Goal: Answer question/provide support

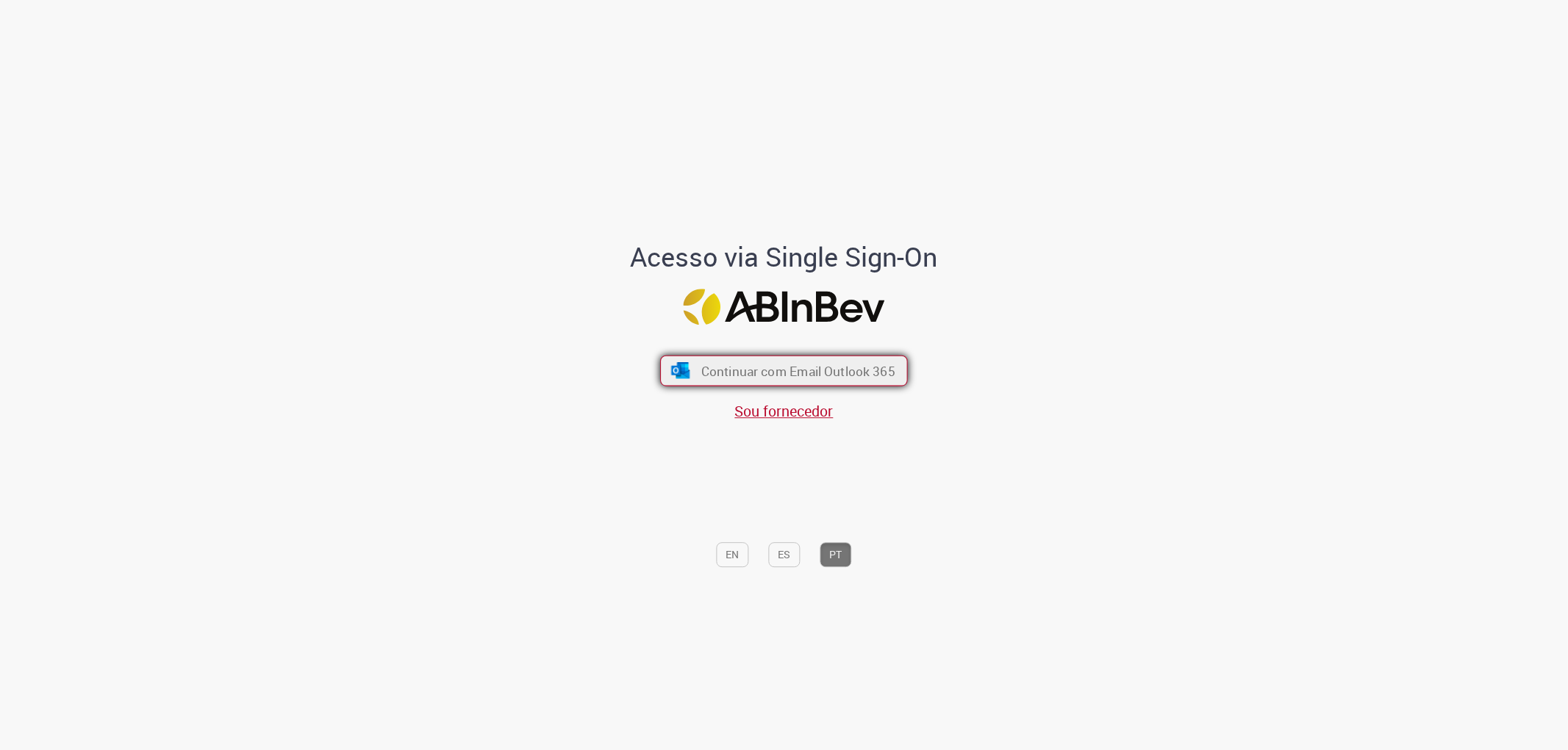
click at [751, 360] on button "Continuar com Email Outlook 365" at bounding box center [784, 370] width 248 height 31
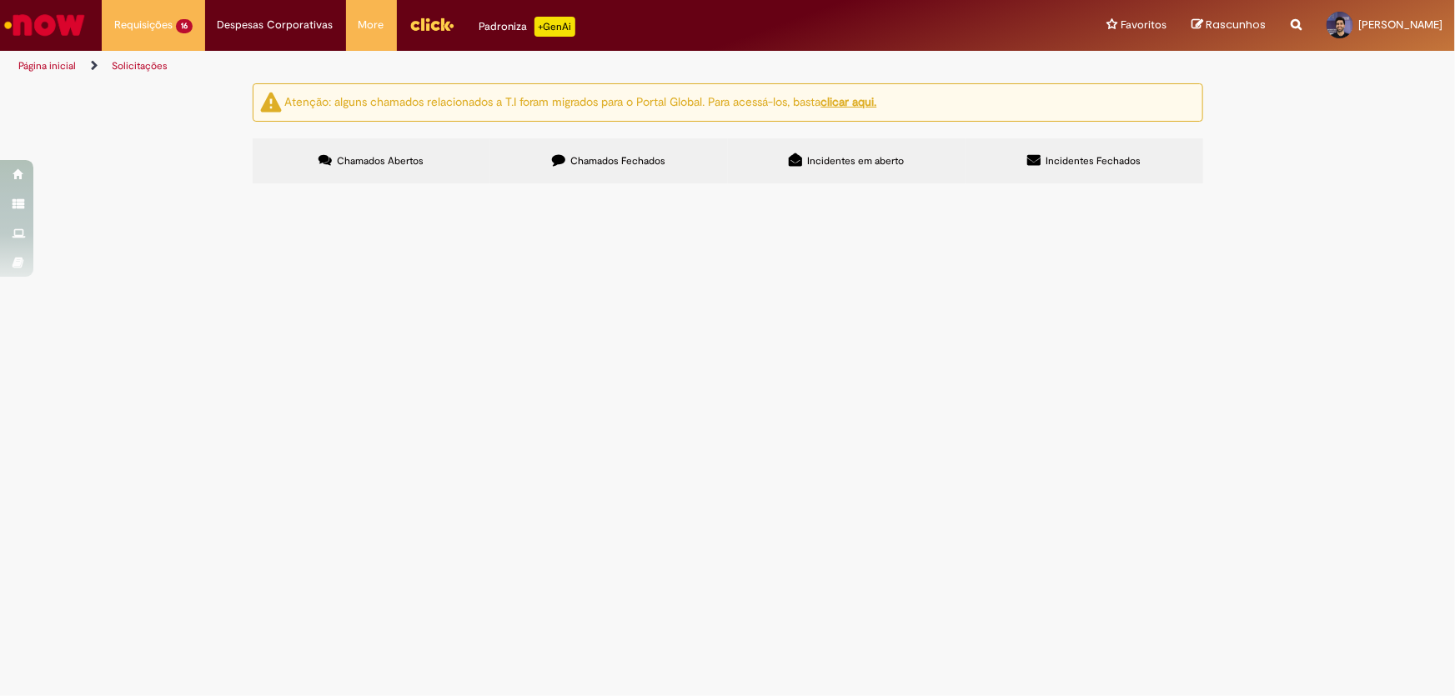
scroll to position [153, 0]
click at [0, 0] on span "pdv´s NC" at bounding box center [0, 0] width 0 height 0
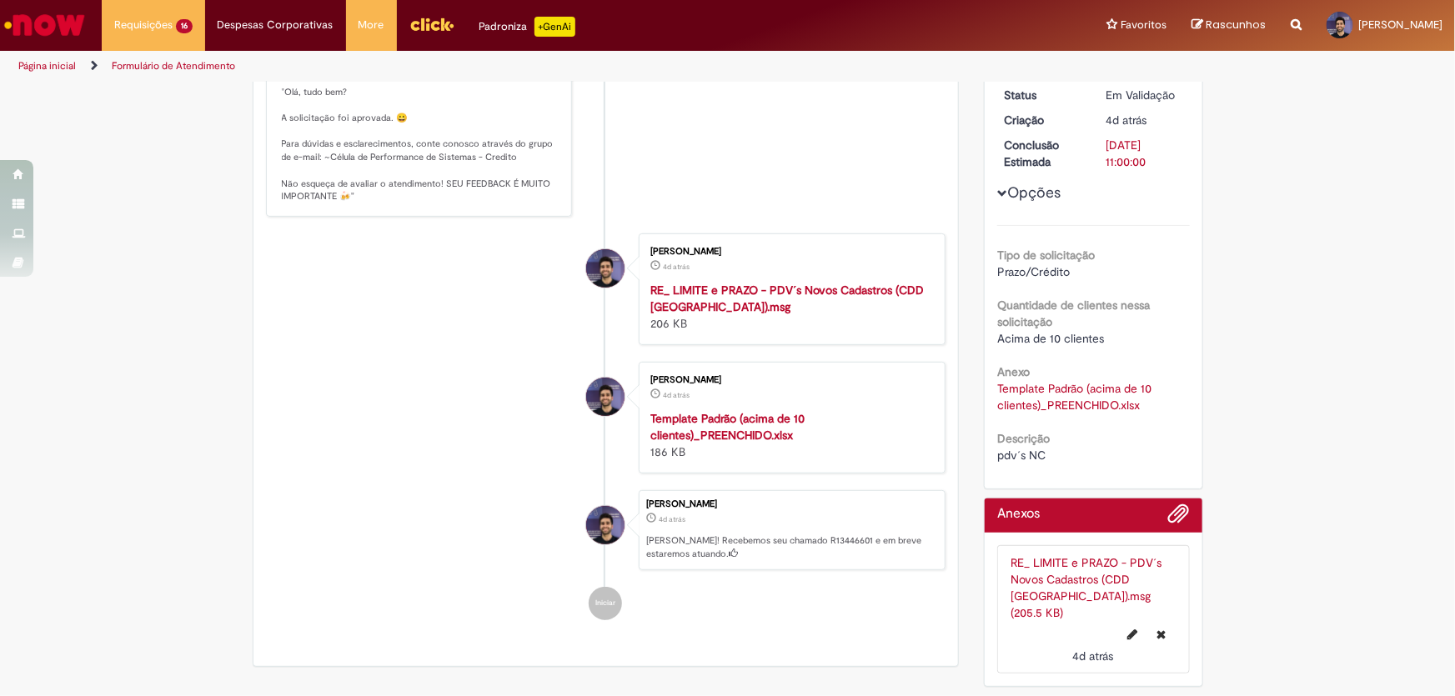
scroll to position [171, 0]
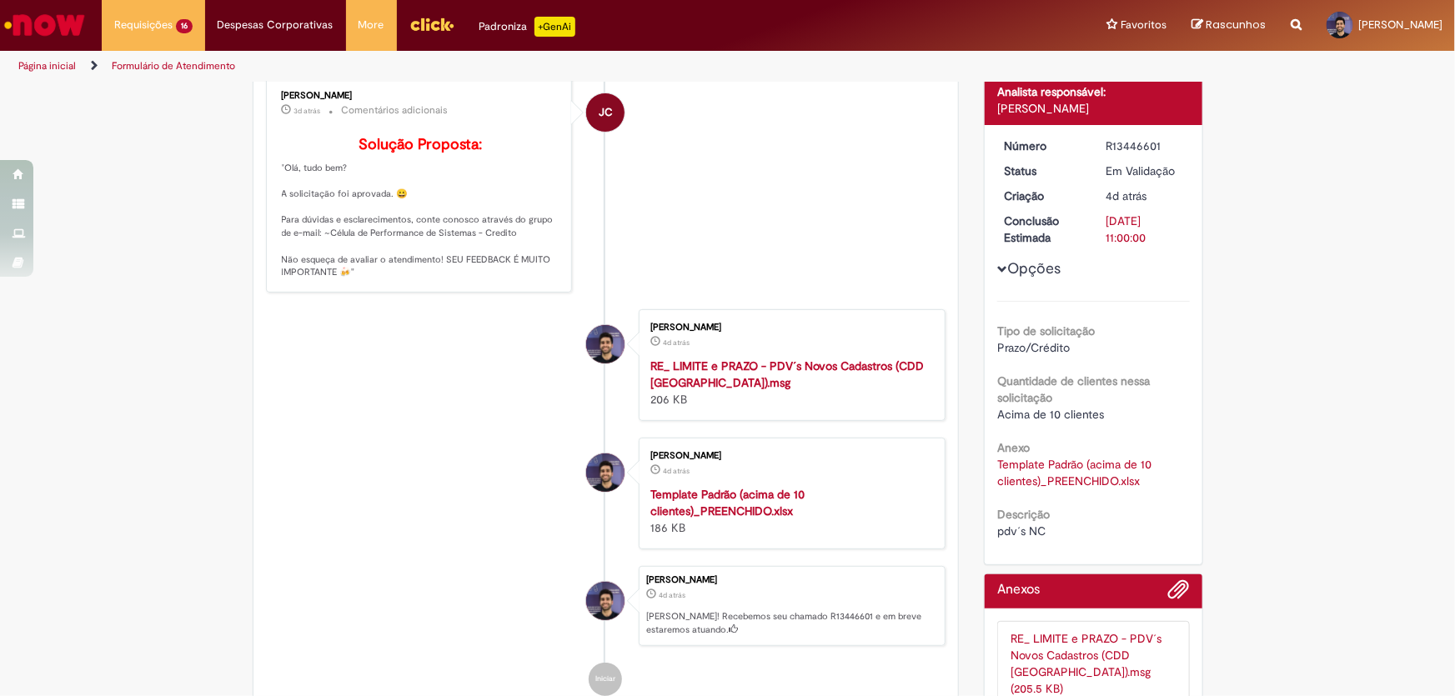
click at [1039, 465] on link "Template Padrão (acima de 10 clientes)_PREENCHIDO.xlsx" at bounding box center [1076, 473] width 158 height 32
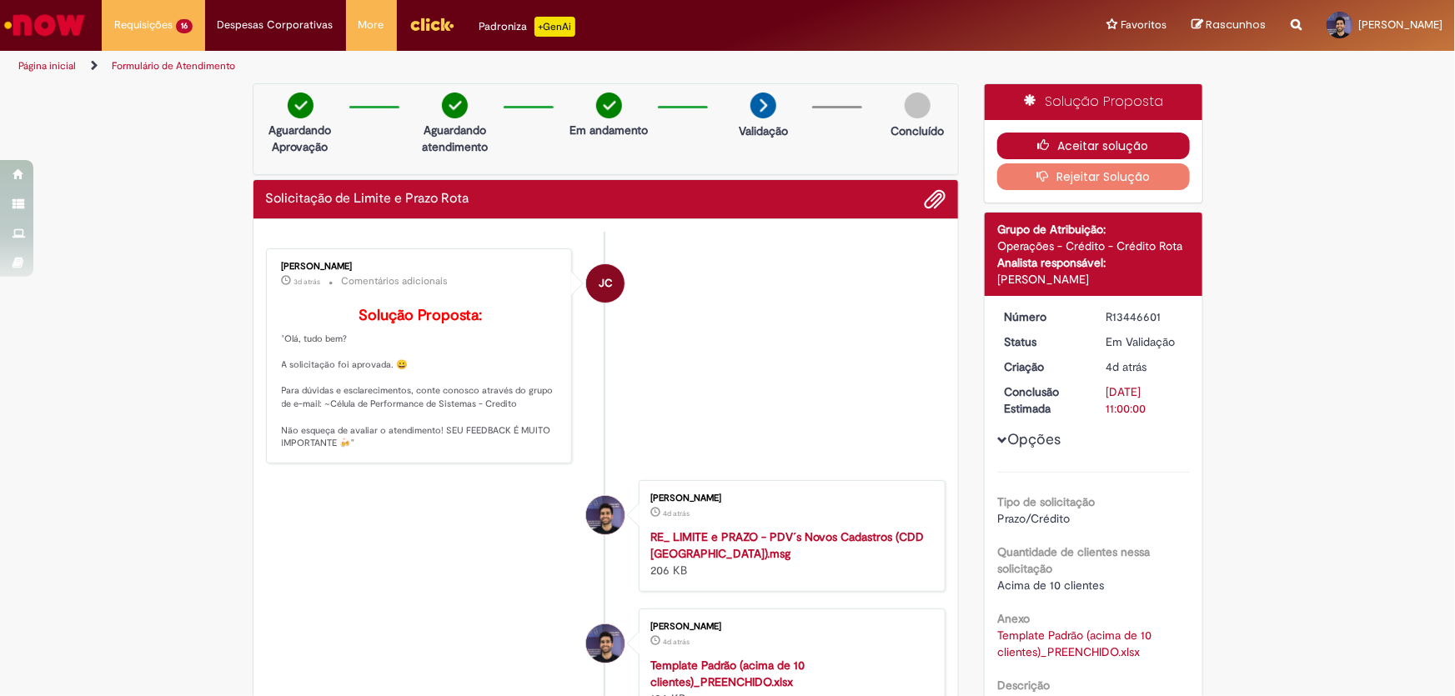
click at [1017, 146] on button "Aceitar solução" at bounding box center [1093, 146] width 193 height 27
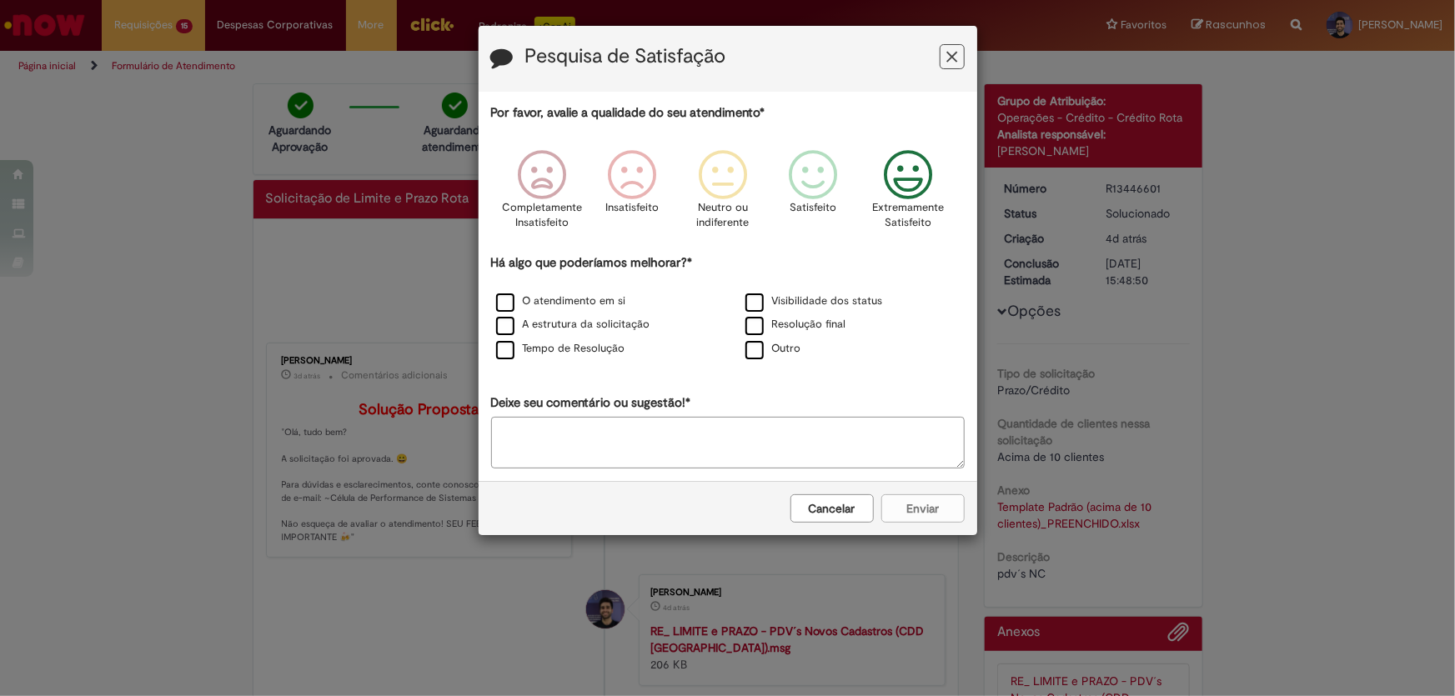
click at [909, 171] on icon "Feedback" at bounding box center [908, 175] width 63 height 50
click at [508, 304] on label "O atendimento em si" at bounding box center [561, 302] width 130 height 16
click at [502, 320] on label "A estrutura da solicitação" at bounding box center [573, 325] width 154 height 16
click at [502, 342] on div "Tempo de Resolução" at bounding box center [603, 349] width 246 height 21
click at [500, 357] on label "Tempo de Resolução" at bounding box center [560, 349] width 129 height 16
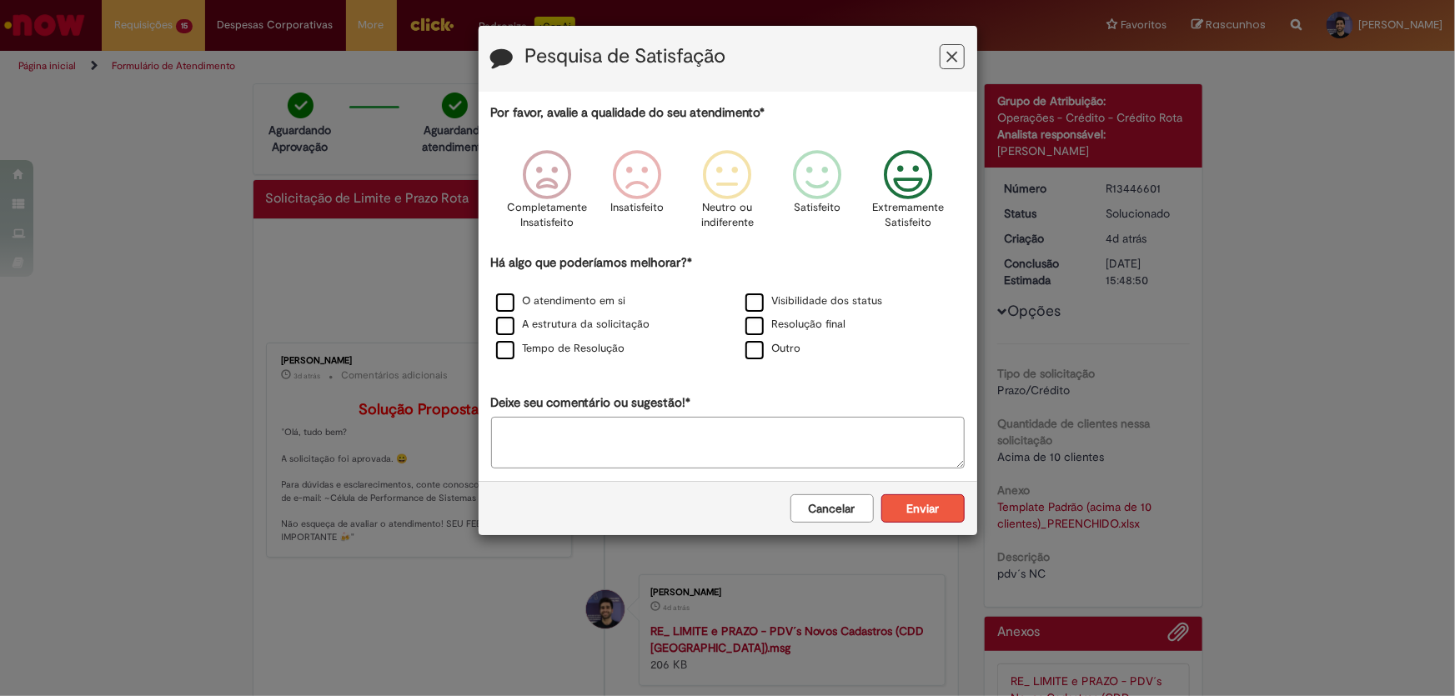
click at [943, 507] on button "Enviar" at bounding box center [923, 509] width 83 height 28
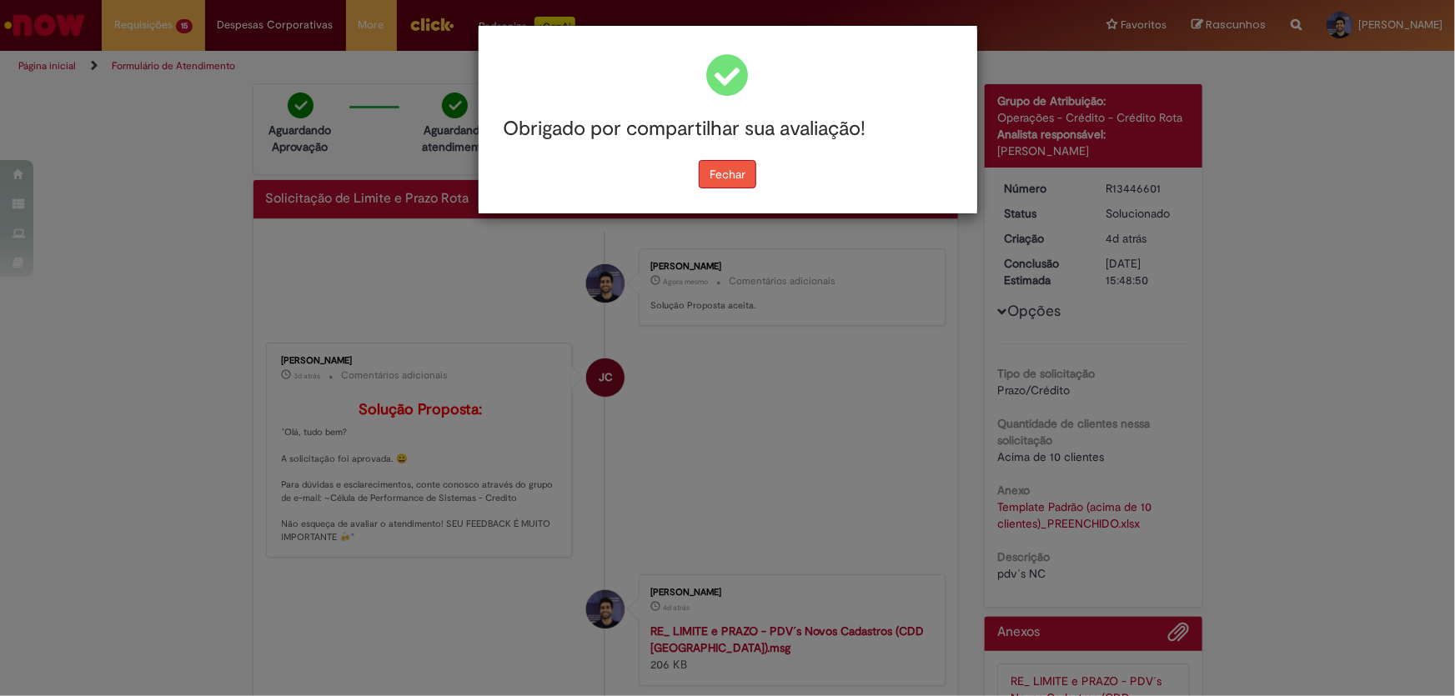
click at [721, 178] on button "Fechar" at bounding box center [728, 174] width 58 height 28
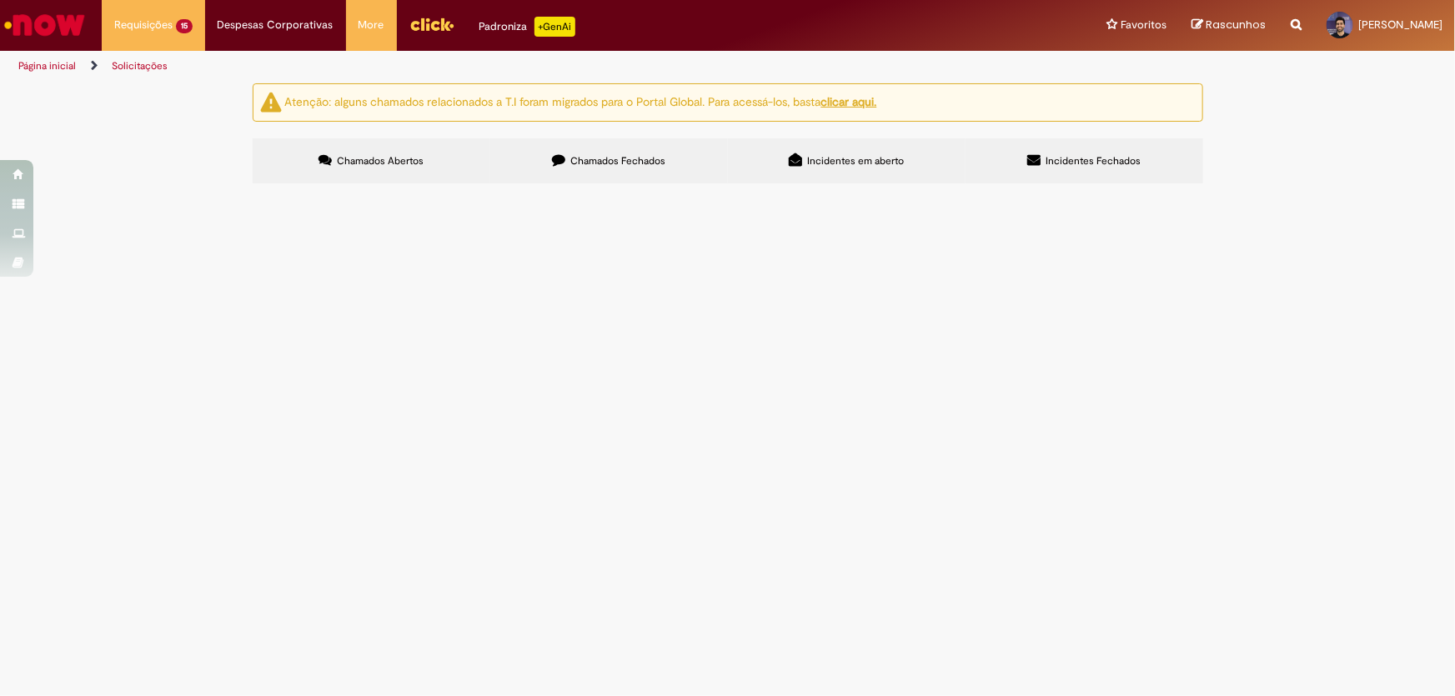
scroll to position [123, 0]
click at [0, 0] on span "PDV 73535" at bounding box center [0, 0] width 0 height 0
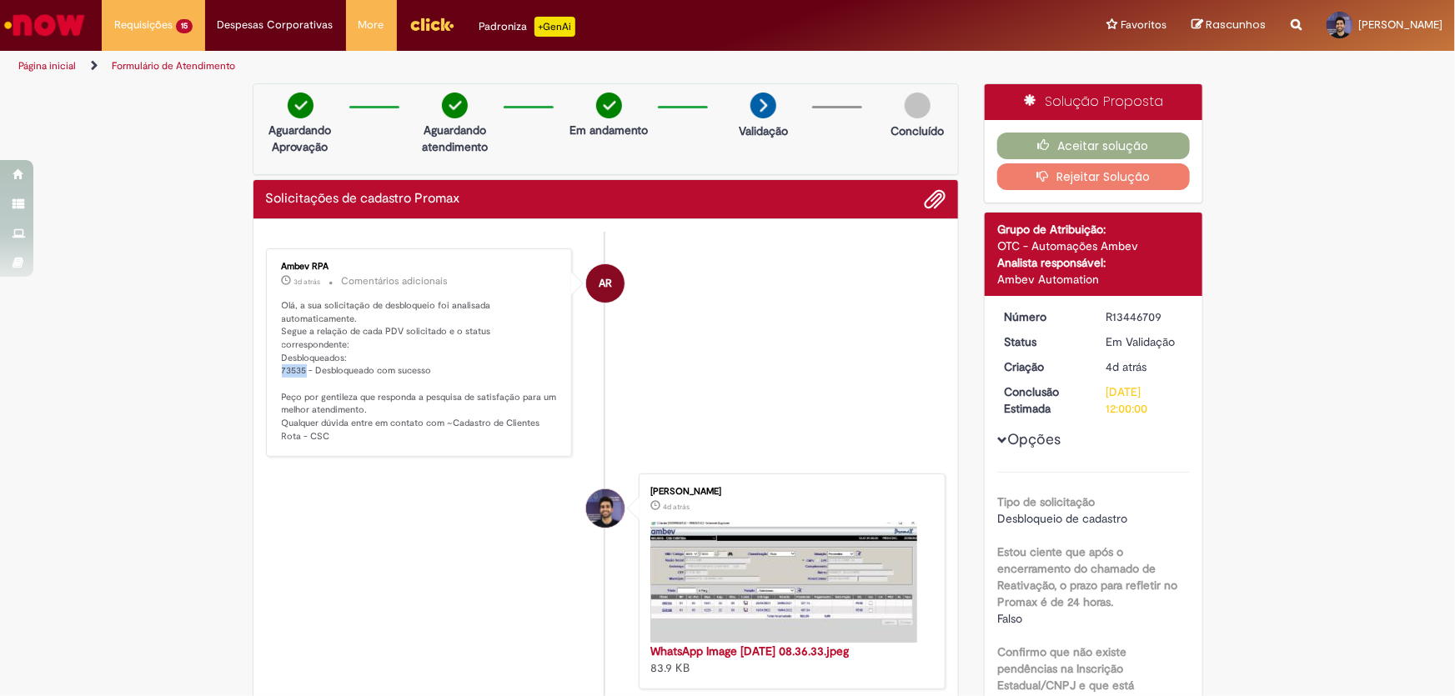
drag, startPoint x: 267, startPoint y: 358, endPoint x: 299, endPoint y: 356, distance: 31.7
click at [299, 356] on div "Ambev RPA 3d atrás 3 dias atrás Comentários adicionais Olá, a sua solicitação d…" at bounding box center [419, 353] width 297 height 198
copy p "73535"
click at [1132, 150] on button "Aceitar solução" at bounding box center [1093, 146] width 193 height 27
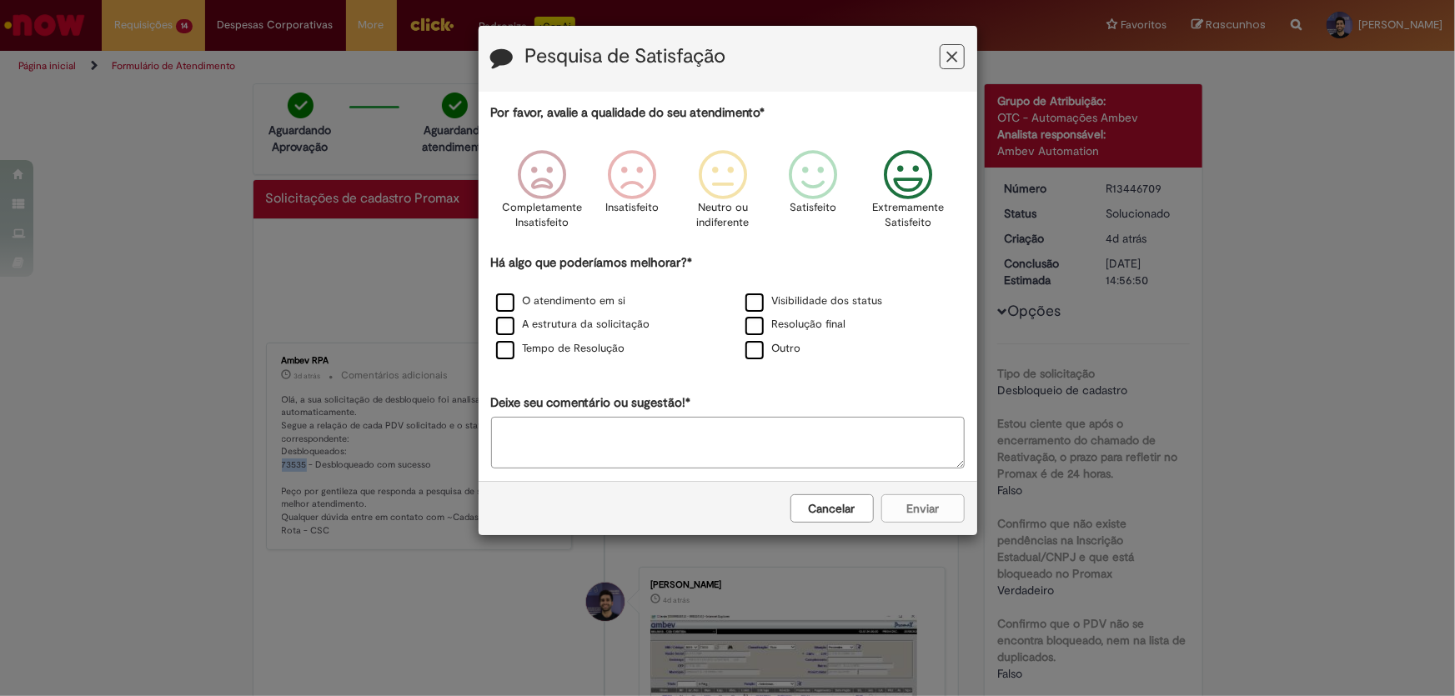
click at [886, 160] on icon "Feedback" at bounding box center [908, 175] width 63 height 50
click at [516, 306] on label "O atendimento em si" at bounding box center [561, 302] width 130 height 16
click at [516, 321] on label "A estrutura da solicitação" at bounding box center [573, 325] width 154 height 16
click at [511, 349] on label "Tempo de Resolução" at bounding box center [560, 349] width 129 height 16
click at [892, 502] on button "Enviar" at bounding box center [923, 509] width 83 height 28
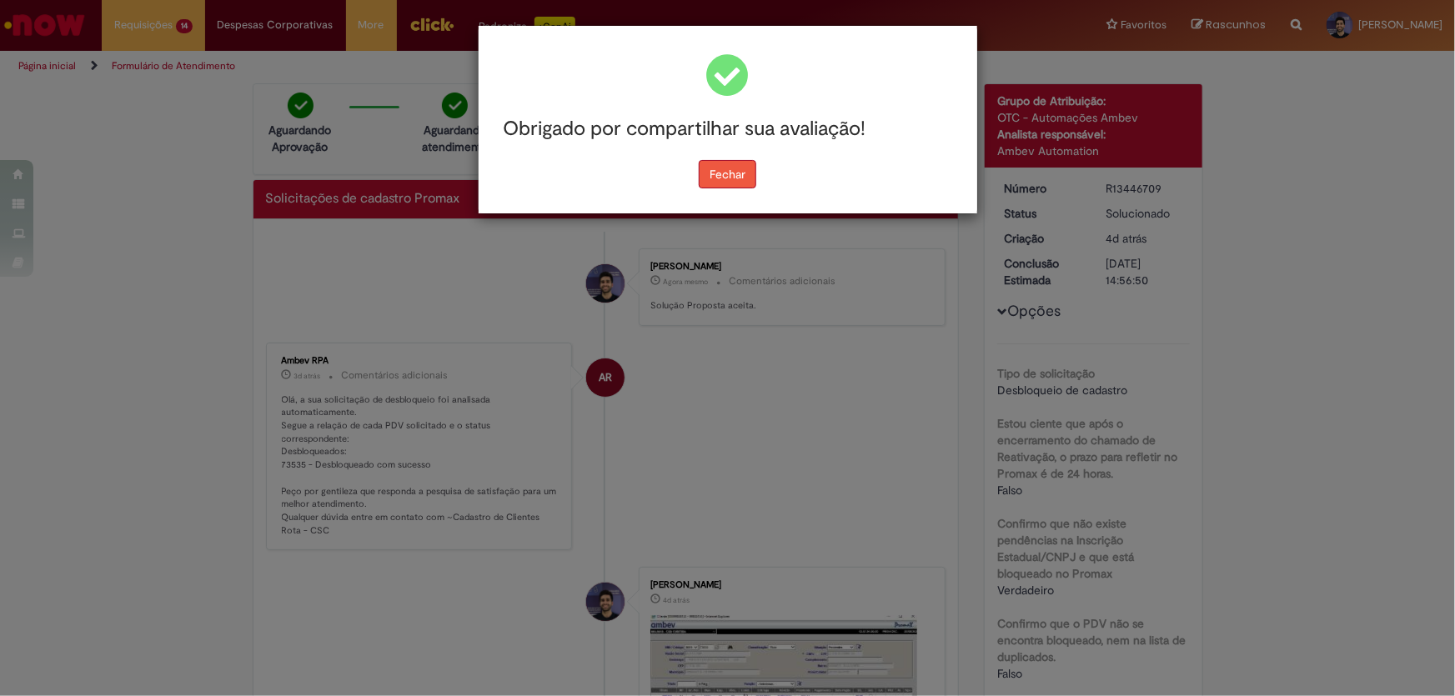
click at [723, 171] on button "Fechar" at bounding box center [728, 174] width 58 height 28
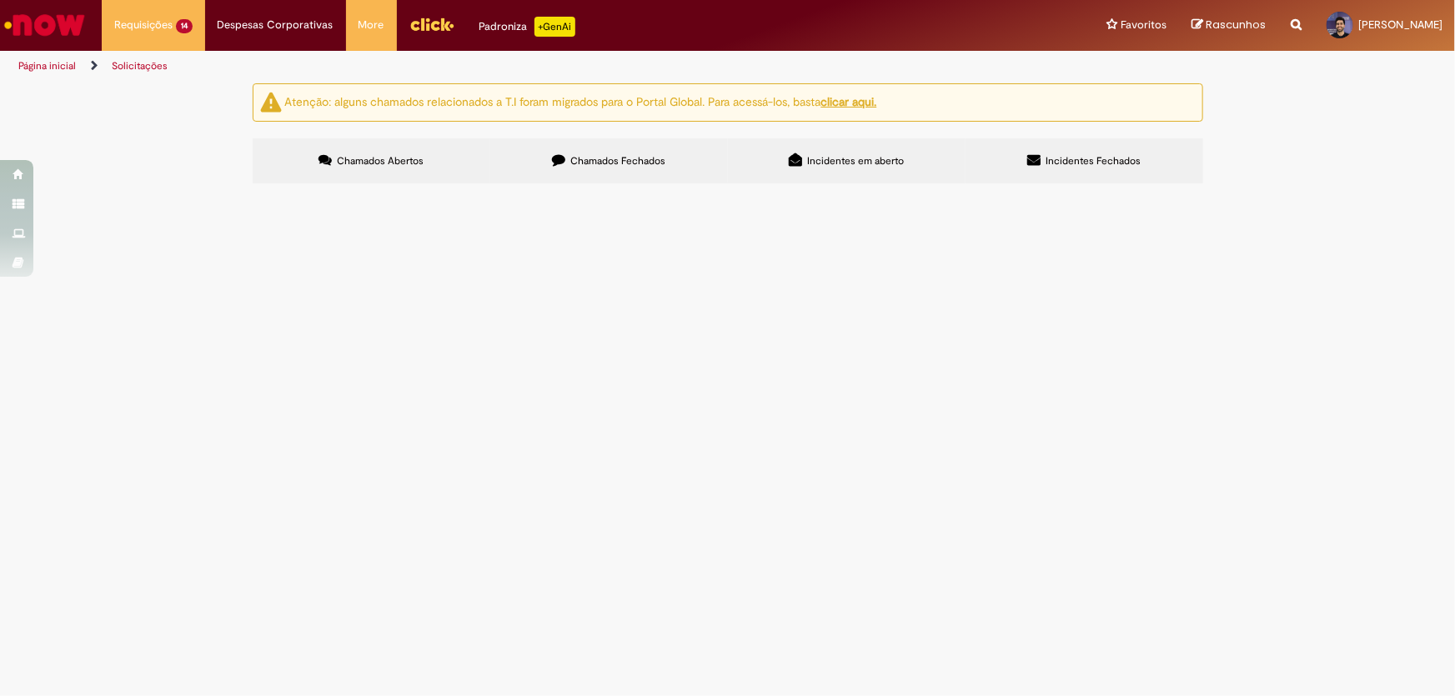
scroll to position [92, 0]
click at [0, 0] on span "PDV's 24242, 55224, 36421, 38732, 56295 e 1448" at bounding box center [0, 0] width 0 height 0
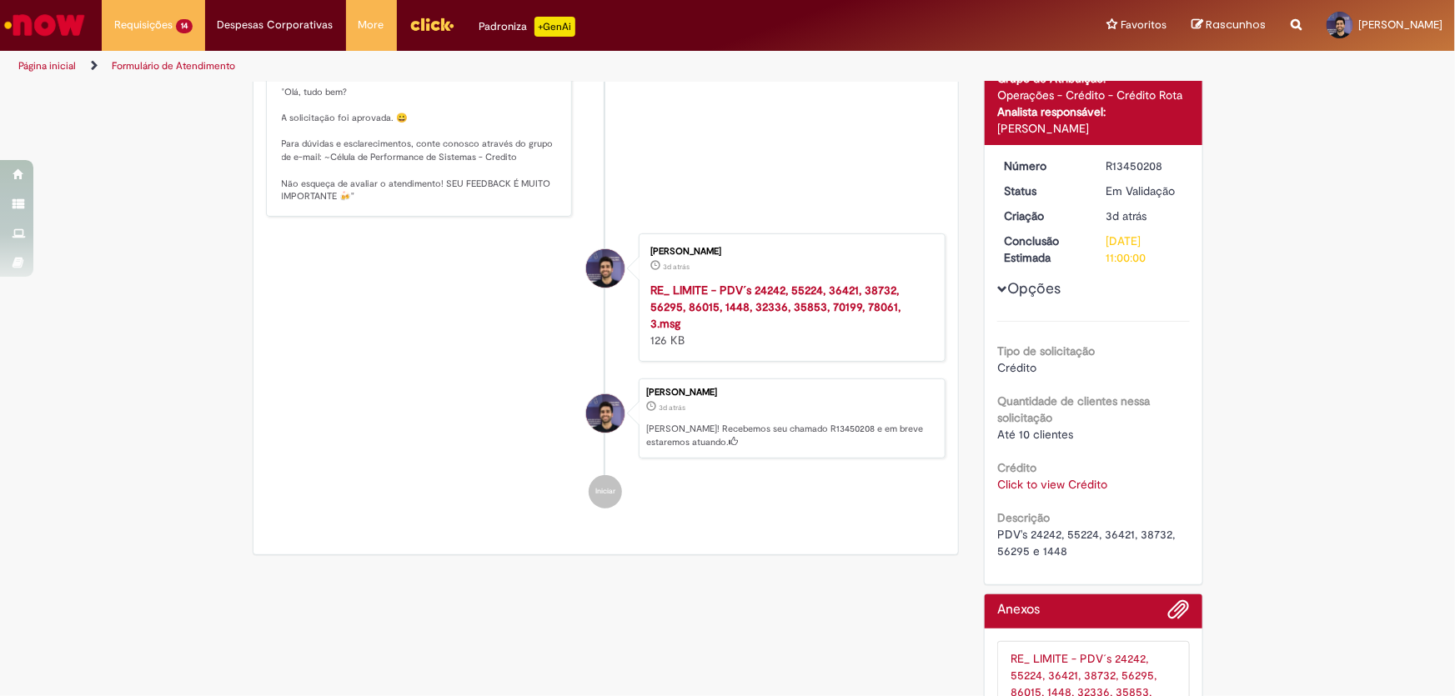
click at [1054, 484] on div "Número R13450208 Status Em Validação Criação 3d atrás 3 dias atrás Conclusão Es…" at bounding box center [1094, 365] width 218 height 440
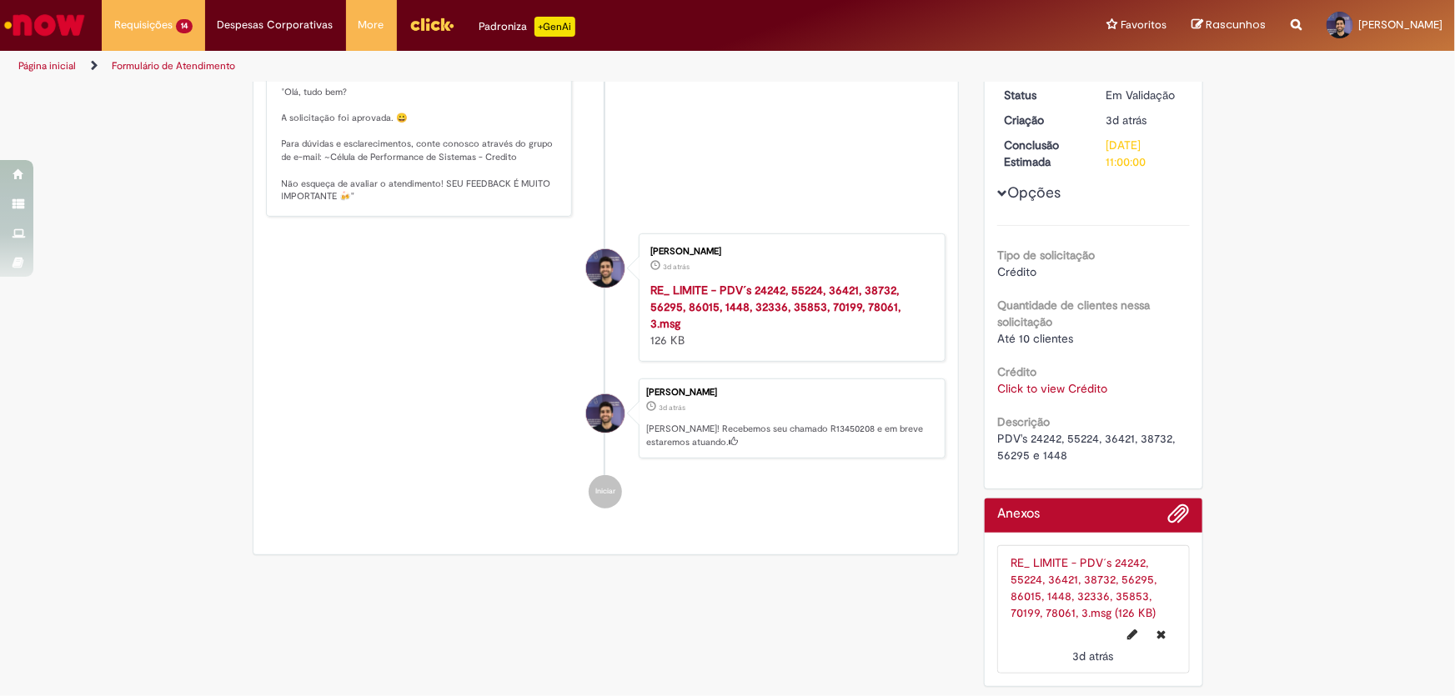
click at [1068, 394] on div "Click to view Crédito Click to view Crédito" at bounding box center [1093, 388] width 193 height 17
click at [1070, 381] on link "Click to view Crédito" at bounding box center [1052, 388] width 110 height 15
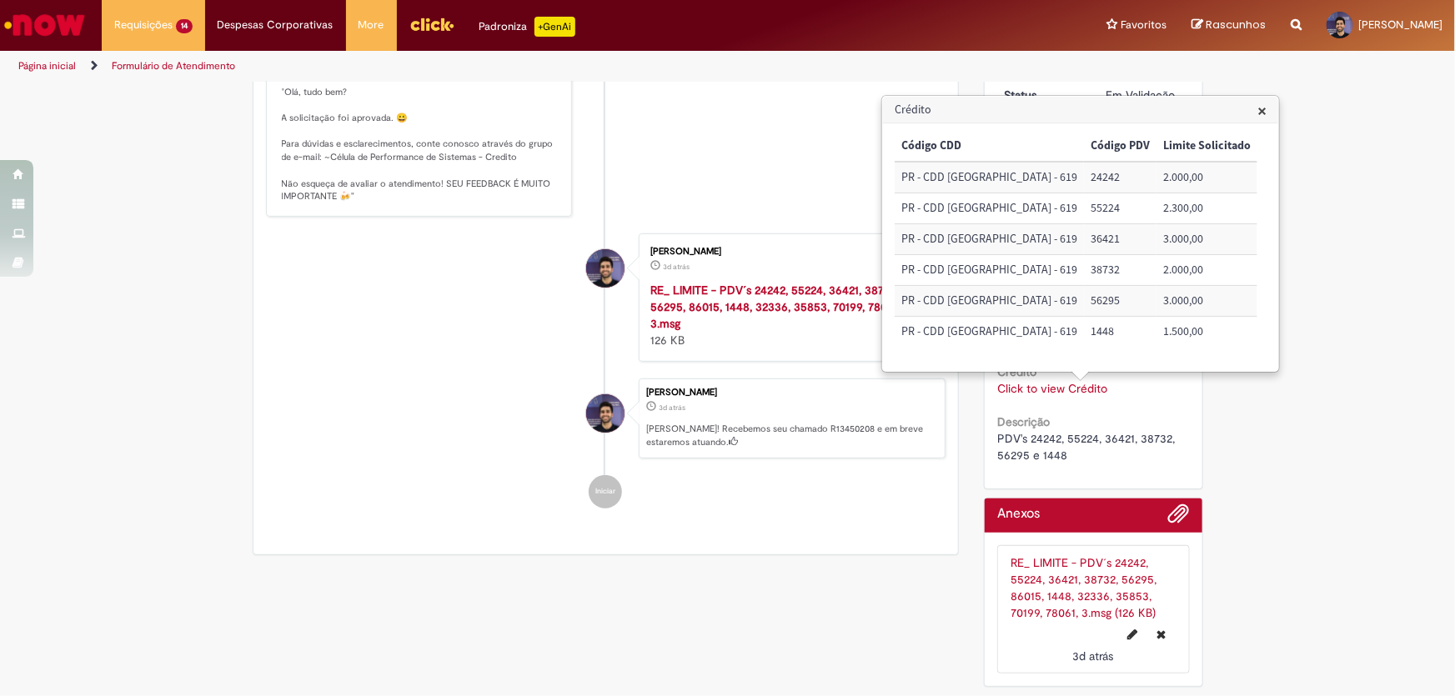
click at [1084, 175] on td "24242" at bounding box center [1120, 177] width 73 height 31
copy td "24242"
click at [1084, 205] on td "55224" at bounding box center [1120, 208] width 73 height 31
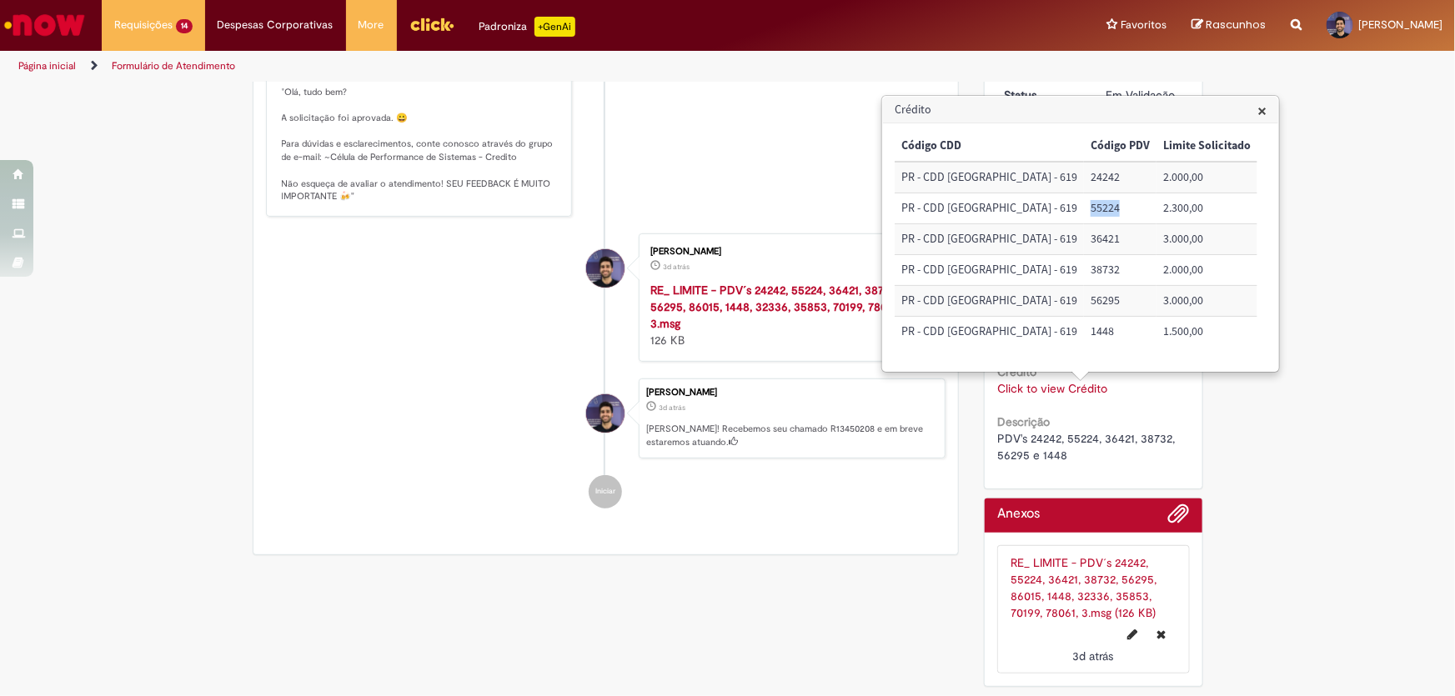
copy td "55224"
click at [1084, 237] on td "36421" at bounding box center [1120, 239] width 73 height 31
copy td "36421"
click at [1084, 270] on td "38732" at bounding box center [1120, 270] width 73 height 31
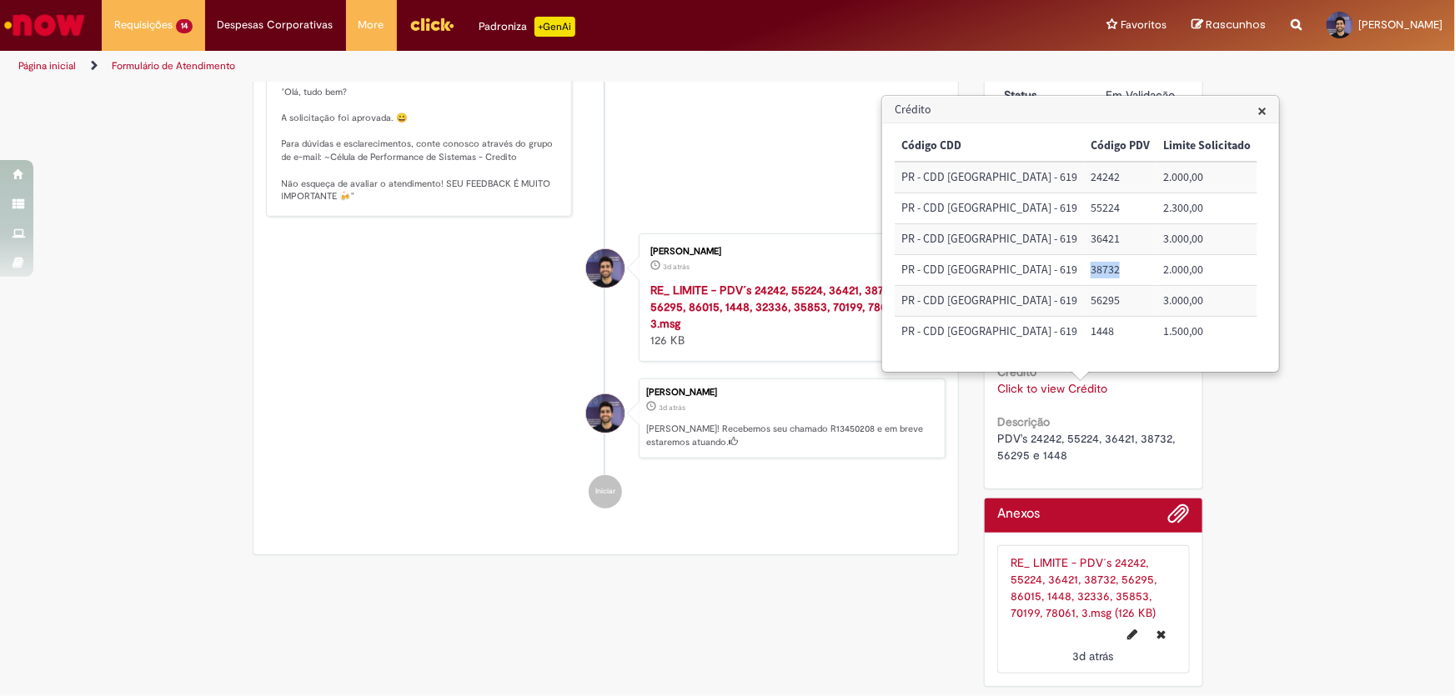
click at [1084, 270] on td "38732" at bounding box center [1120, 270] width 73 height 31
copy td "38732"
click at [1084, 299] on td "56295" at bounding box center [1120, 301] width 73 height 31
copy td "56295"
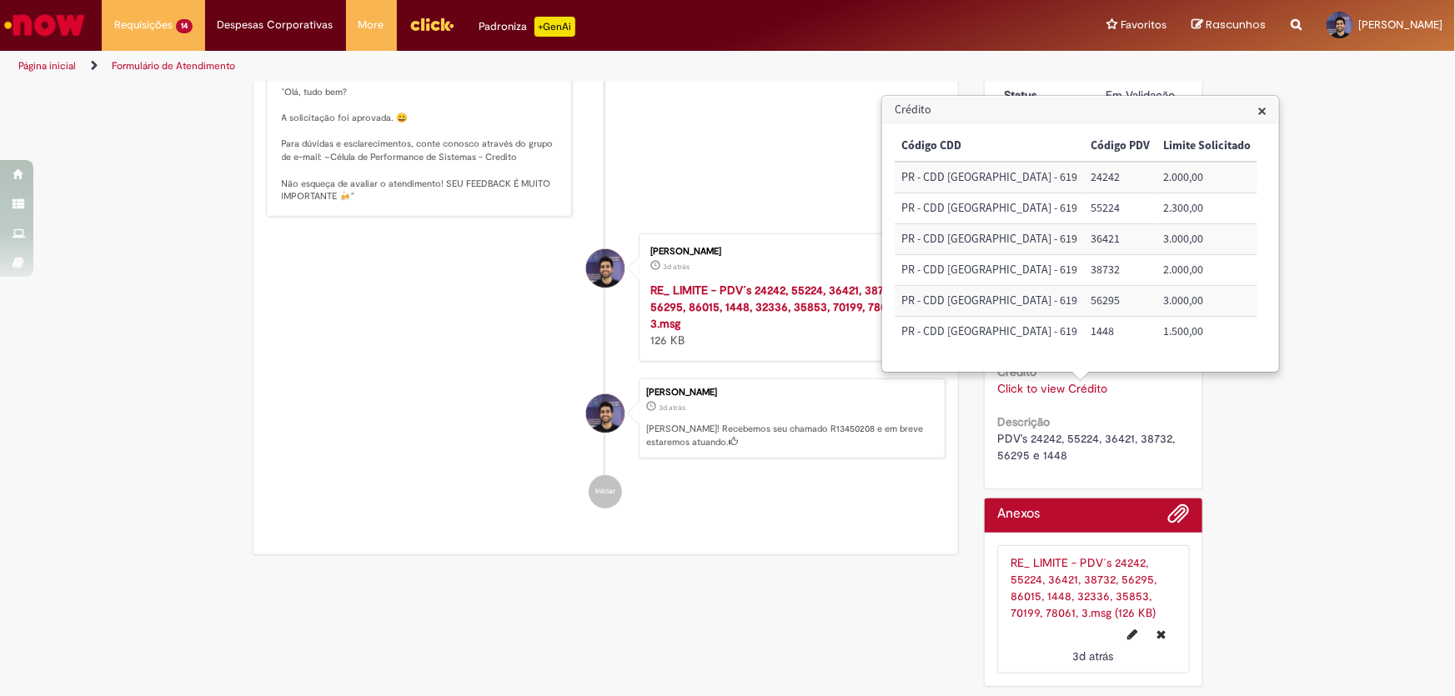
click at [1084, 334] on td "1448" at bounding box center [1120, 332] width 73 height 30
copy td "1448"
click at [1291, 294] on div "Verificar Código de Barras Aguardando Aprovação Aguardando atendimento Em andam…" at bounding box center [727, 266] width 1455 height 859
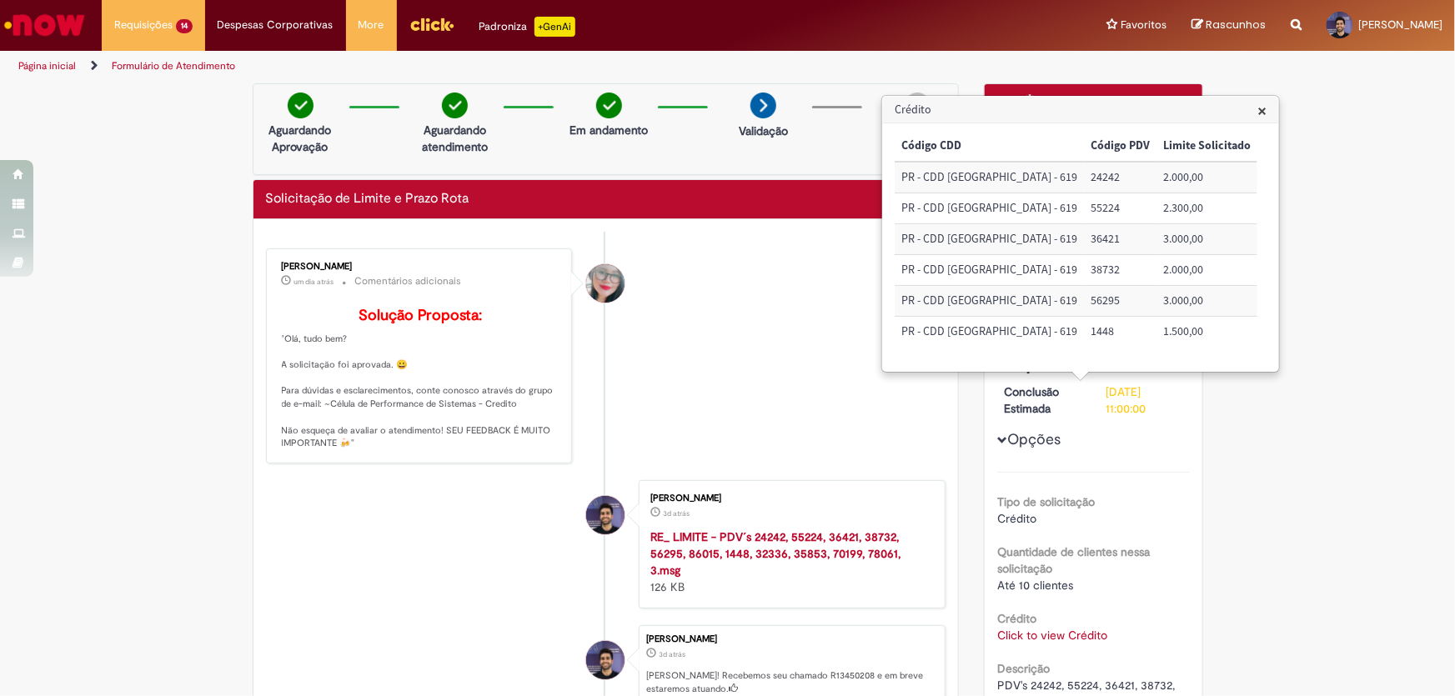
click at [1258, 106] on span "×" at bounding box center [1262, 110] width 9 height 23
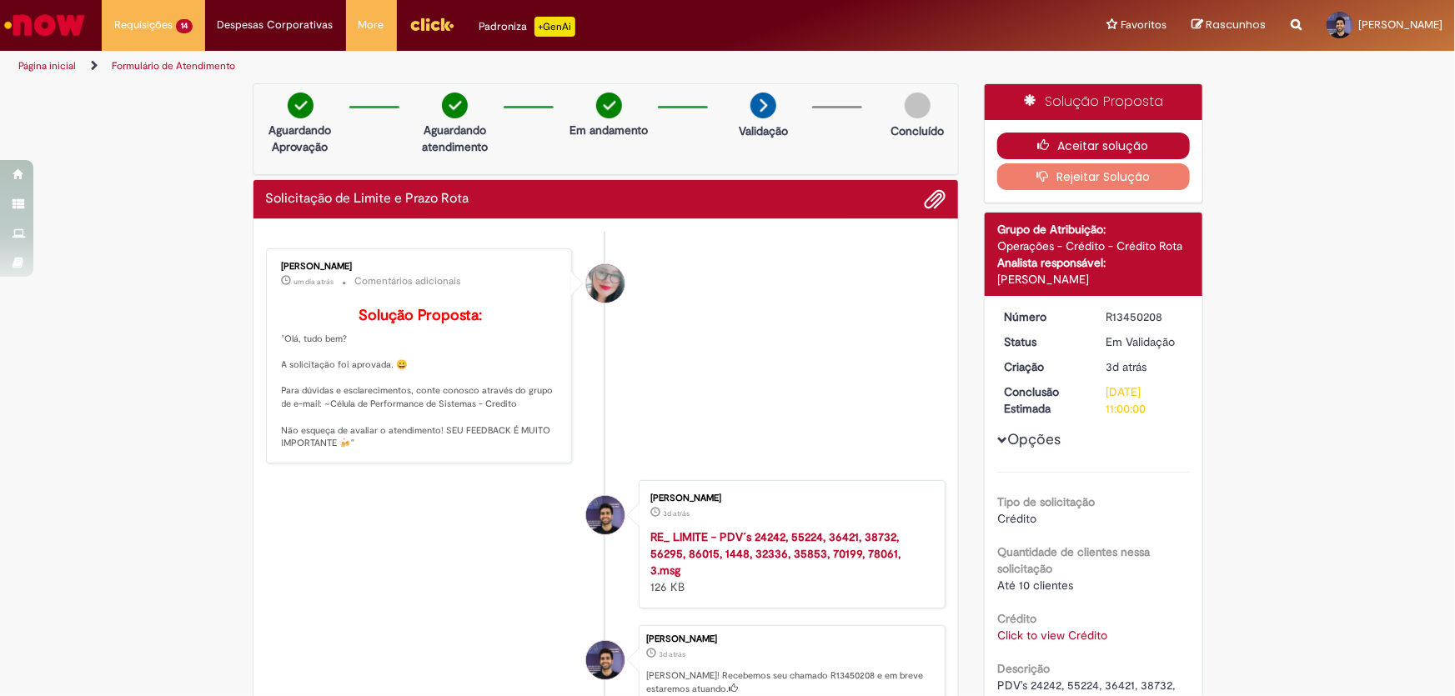
click at [1109, 140] on button "Aceitar solução" at bounding box center [1093, 146] width 193 height 27
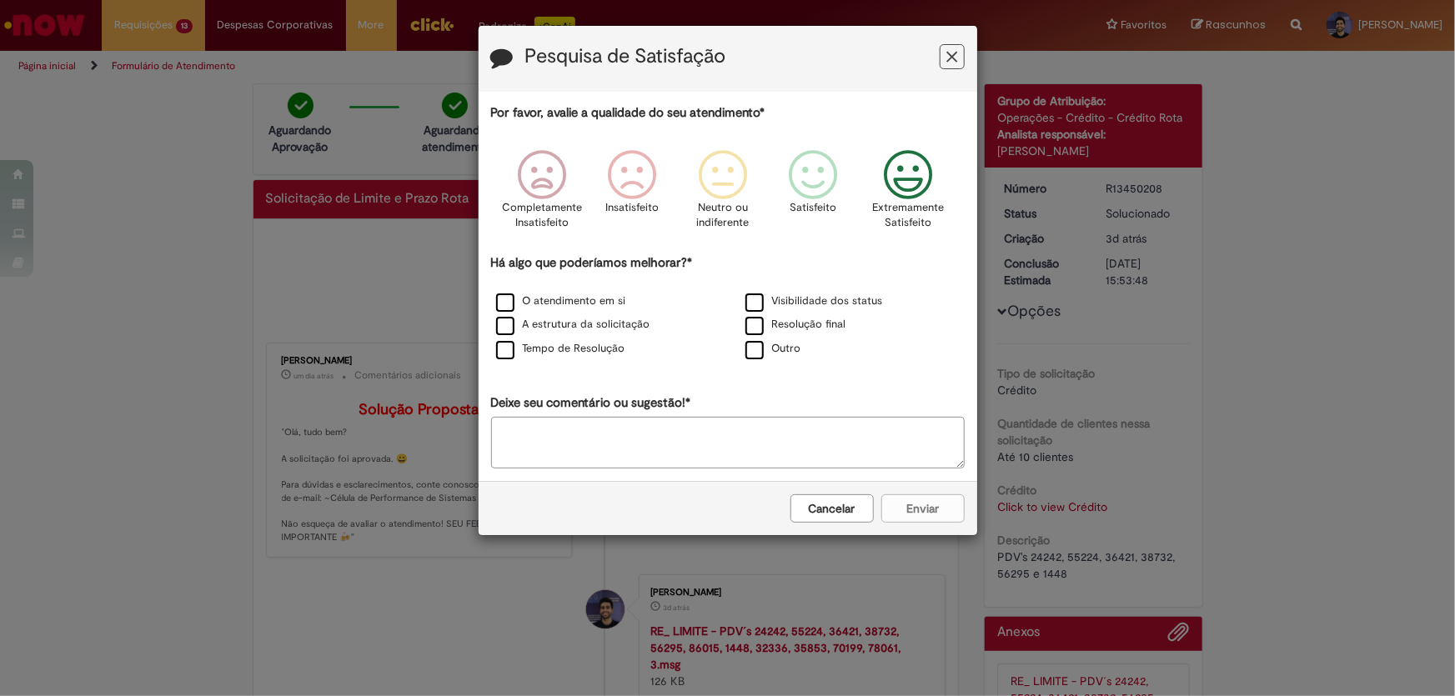
click at [875, 188] on div "Extremamente Satisfeito" at bounding box center [908, 195] width 95 height 114
click at [500, 304] on label "O atendimento em si" at bounding box center [561, 302] width 130 height 16
click at [496, 327] on label "A estrutura da solicitação" at bounding box center [573, 325] width 154 height 16
click at [497, 350] on label "Tempo de Resolução" at bounding box center [560, 349] width 129 height 16
click at [954, 517] on button "Enviar" at bounding box center [923, 509] width 83 height 28
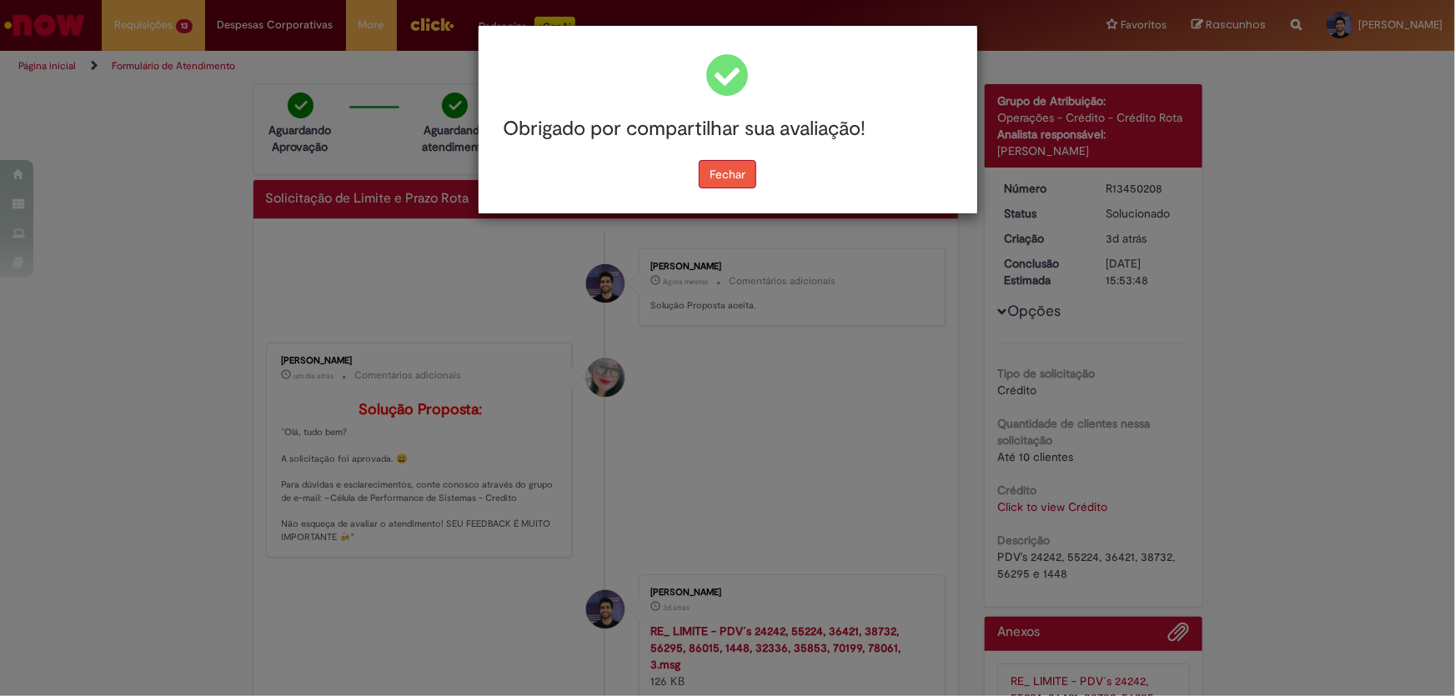
click at [739, 168] on button "Fechar" at bounding box center [728, 174] width 58 height 28
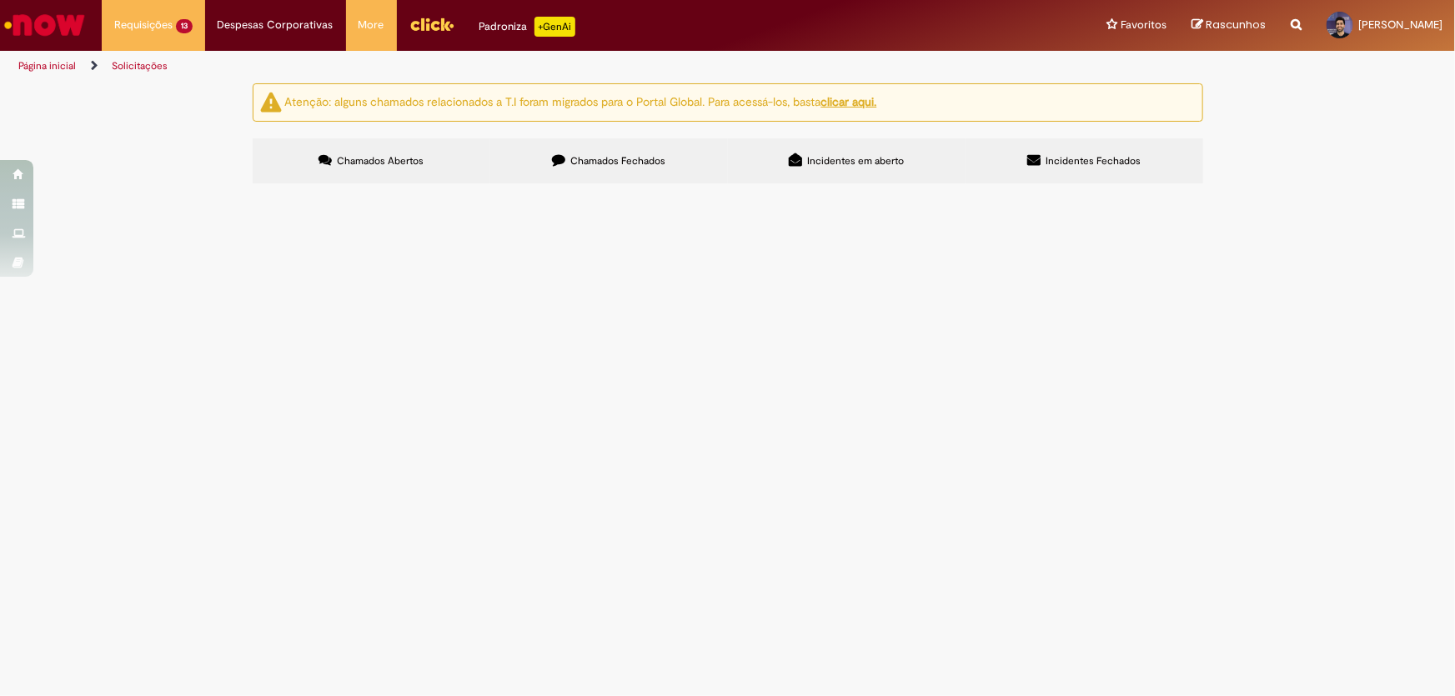
scroll to position [60, 0]
click at [0, 0] on span "PDV 159" at bounding box center [0, 0] width 0 height 0
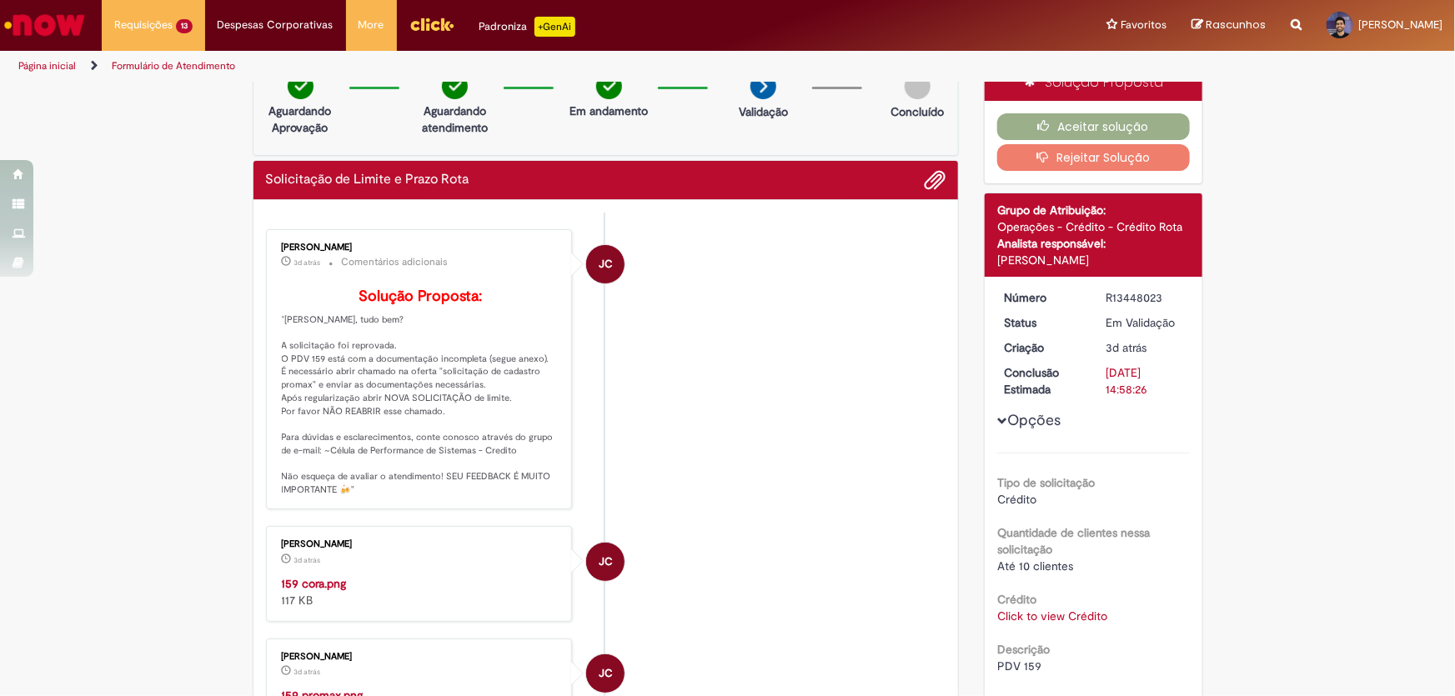
scroll to position [171, 0]
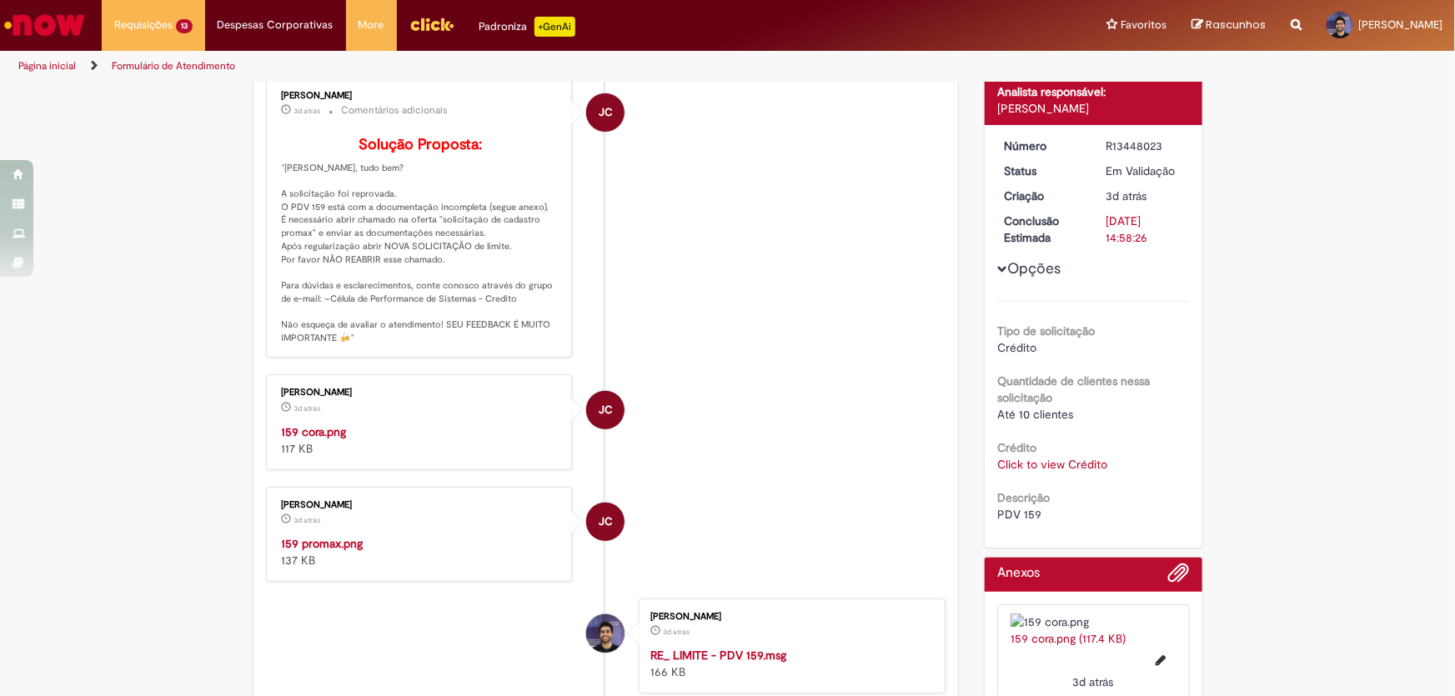
click at [1022, 512] on span "PDV 159" at bounding box center [1019, 514] width 44 height 15
copy span "159"
click at [1026, 467] on link "Click to view Crédito" at bounding box center [1052, 464] width 110 height 15
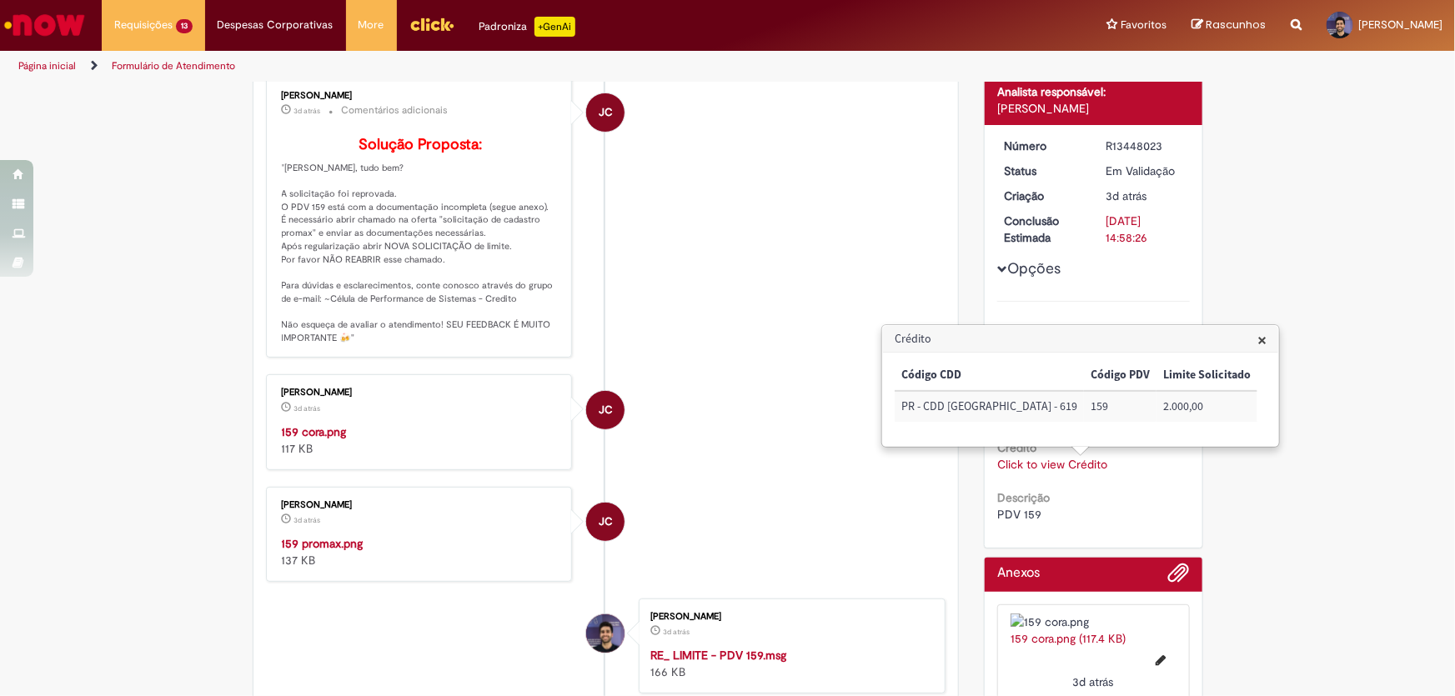
click at [1304, 276] on div "Verificar Código de Barras Aguardando Aprovação Aguardando atendimento Em andam…" at bounding box center [727, 410] width 1455 height 997
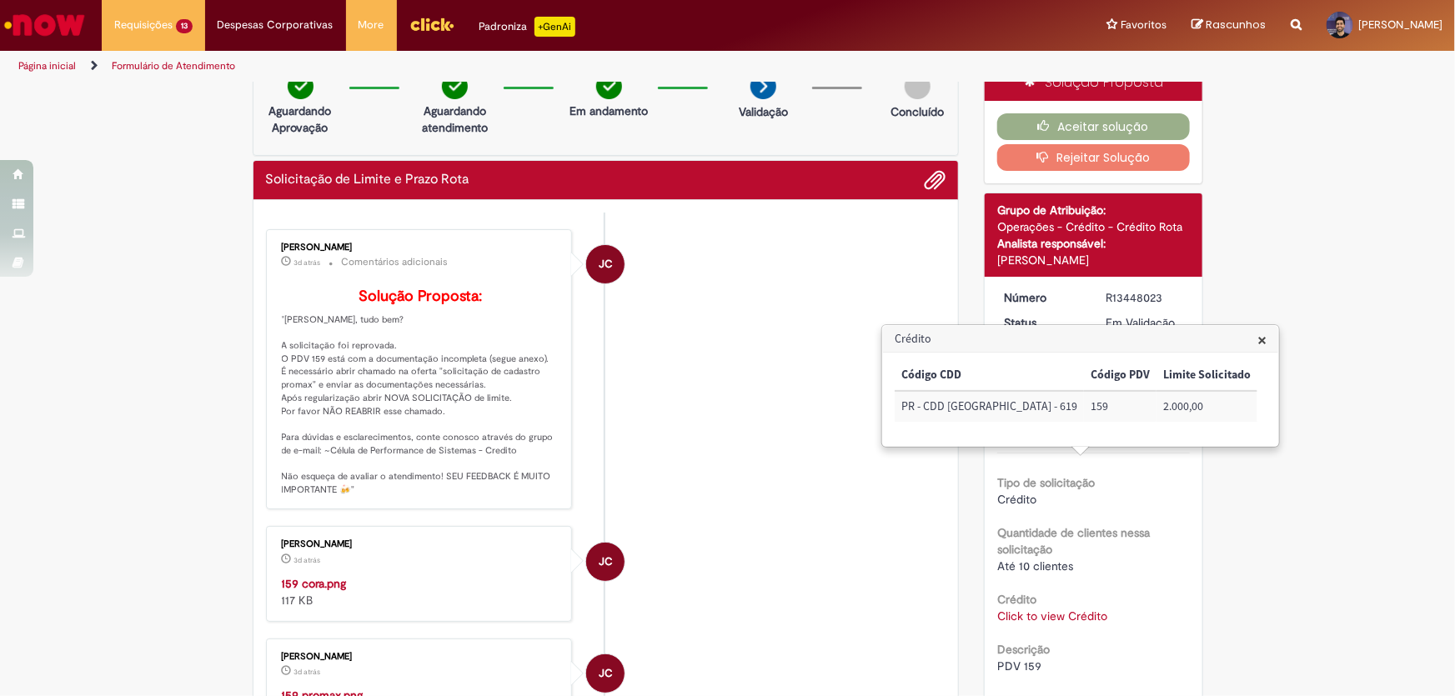
click at [812, 213] on ul "JC [PERSON_NAME] 3d atrás 3 dias atrás Comentários adicionais Solução Proposta:…" at bounding box center [606, 611] width 681 height 796
click at [1024, 123] on button "Aceitar solução" at bounding box center [1093, 126] width 193 height 27
